Goal: Find specific page/section: Find specific page/section

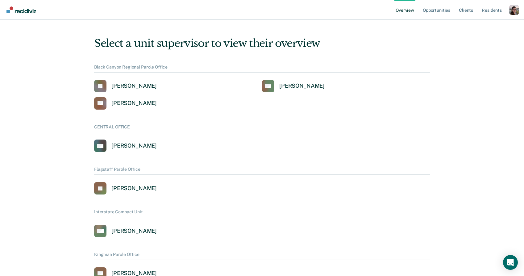
click at [510, 11] on div "Profile dropdown button" at bounding box center [514, 10] width 10 height 10
click at [479, 27] on link "Profile" at bounding box center [489, 28] width 40 height 5
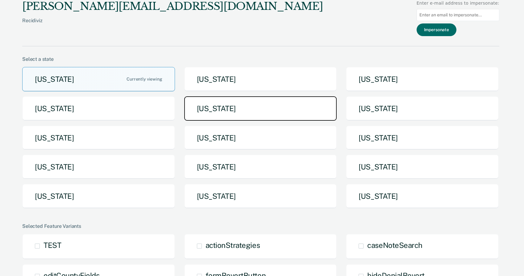
click at [236, 115] on button "[US_STATE]" at bounding box center [260, 108] width 153 height 24
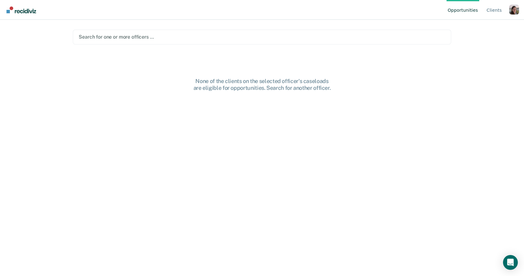
click at [512, 10] on div "Profile dropdown button" at bounding box center [514, 10] width 10 height 10
click at [478, 40] on link "How it works" at bounding box center [489, 38] width 40 height 5
click at [168, 38] on div at bounding box center [262, 36] width 366 height 7
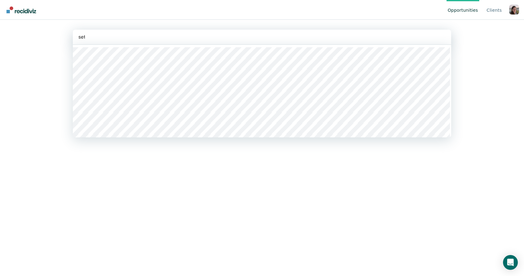
type input "[PERSON_NAME]"
click at [113, 38] on div at bounding box center [261, 36] width 367 height 7
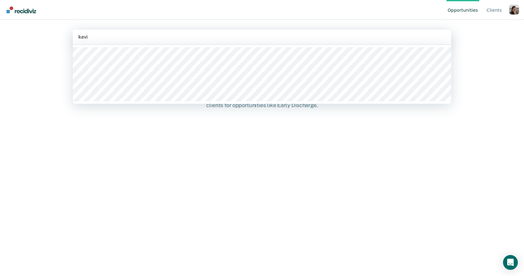
type input "[PERSON_NAME]"
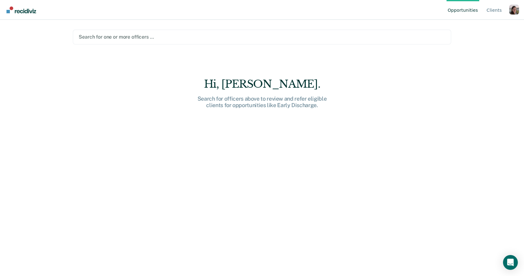
click at [108, 37] on div at bounding box center [262, 36] width 366 height 7
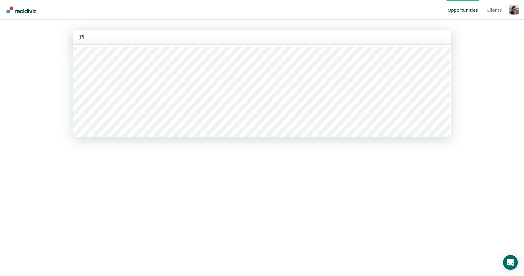
type input "alici"
